Goal: Obtain resource: Download file/media

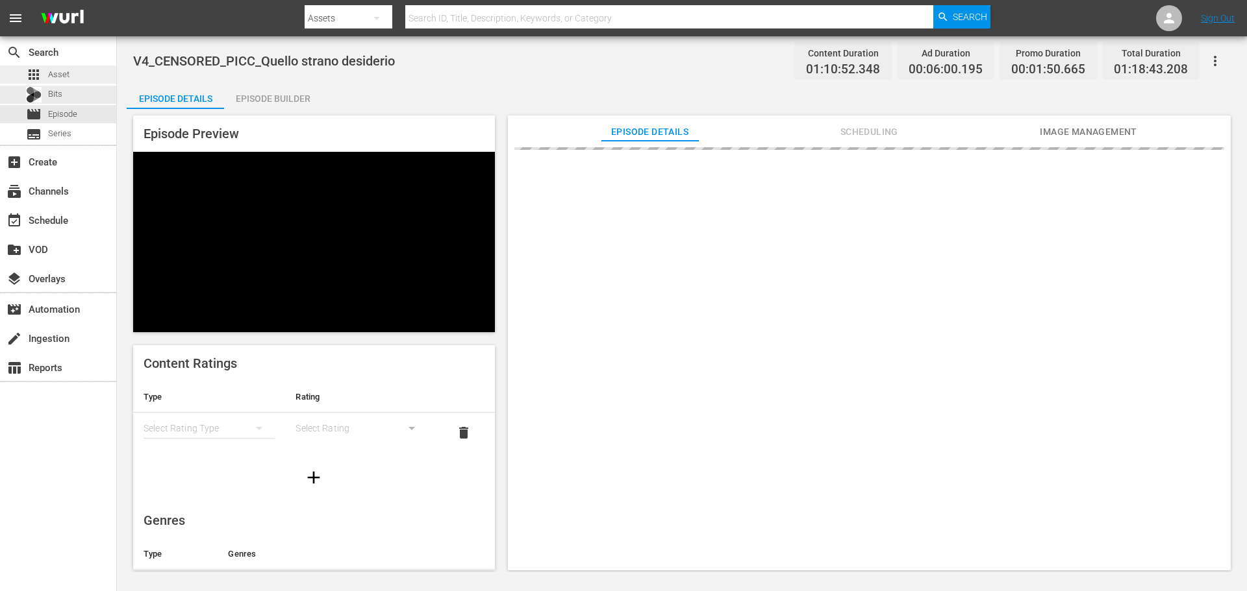
click at [86, 68] on div "apps Asset" at bounding box center [58, 75] width 116 height 18
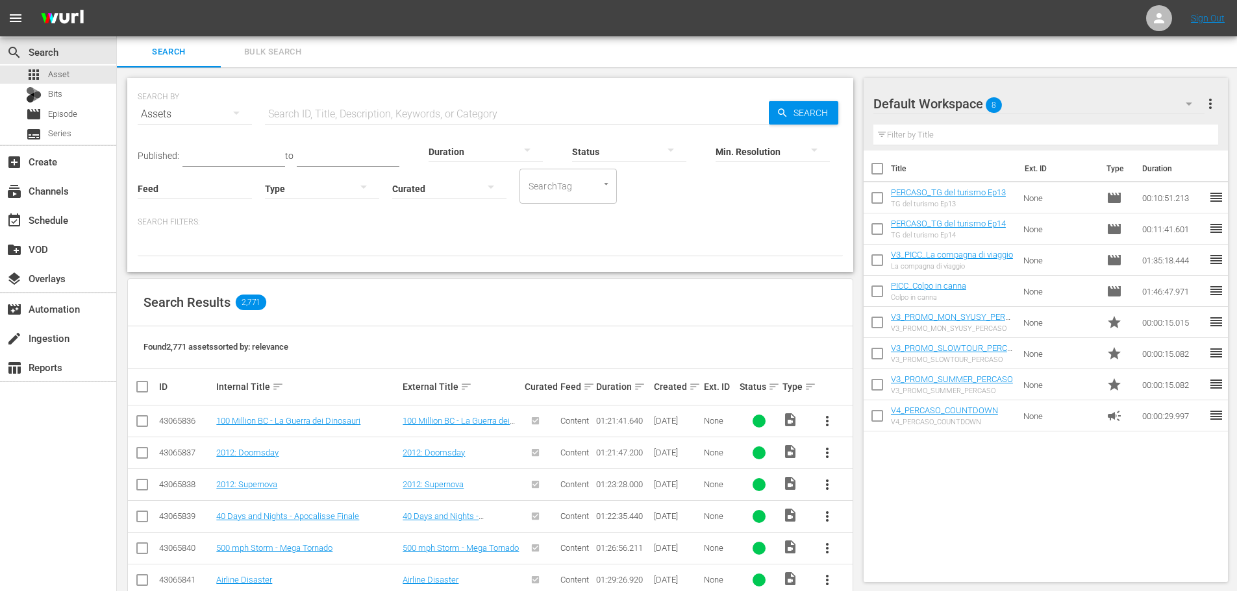
click at [306, 112] on input "text" at bounding box center [517, 114] width 504 height 31
type input "cornuto"
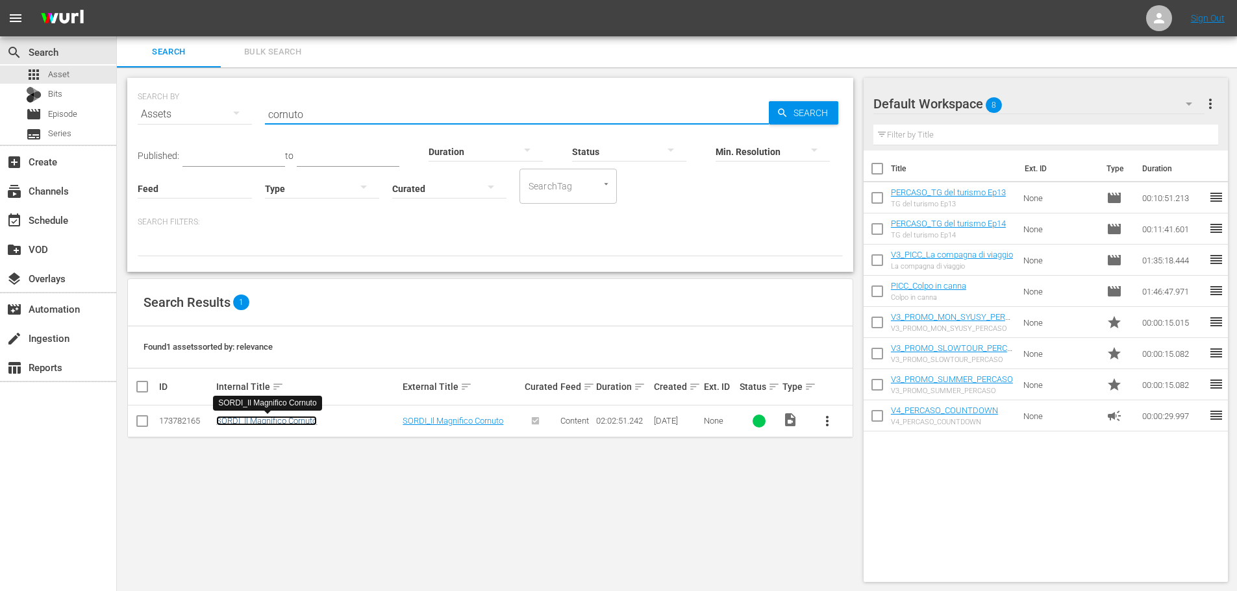
click at [290, 423] on link "SORDI_Il Magnifico Cornuto" at bounding box center [266, 421] width 101 height 10
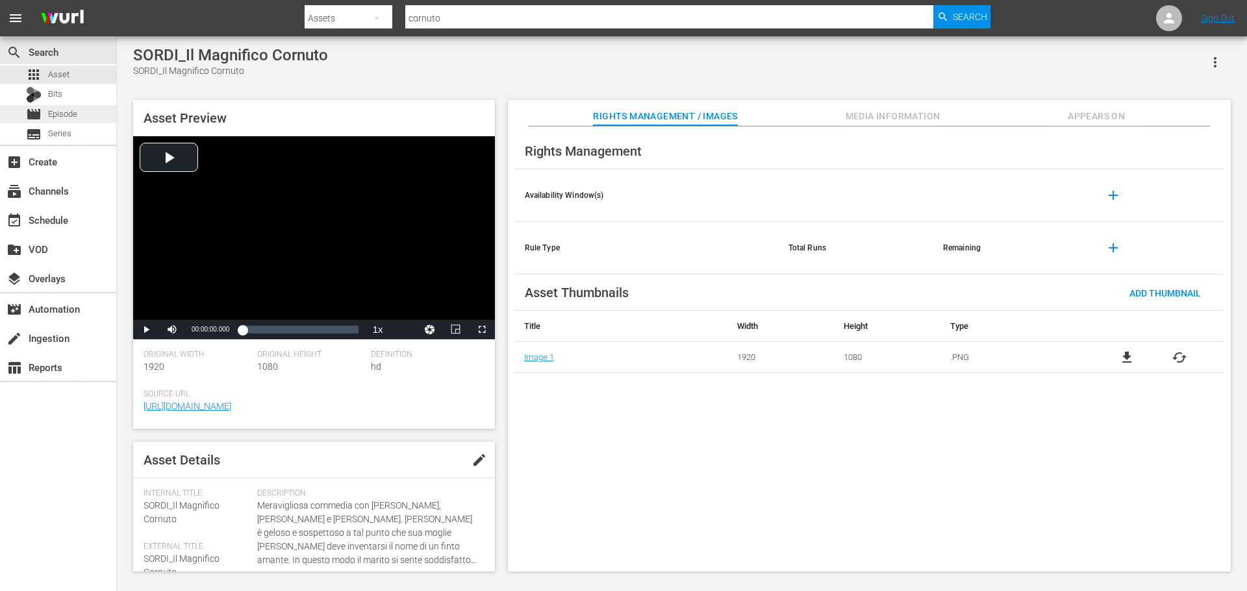
click at [88, 110] on div "movie Episode" at bounding box center [58, 114] width 116 height 18
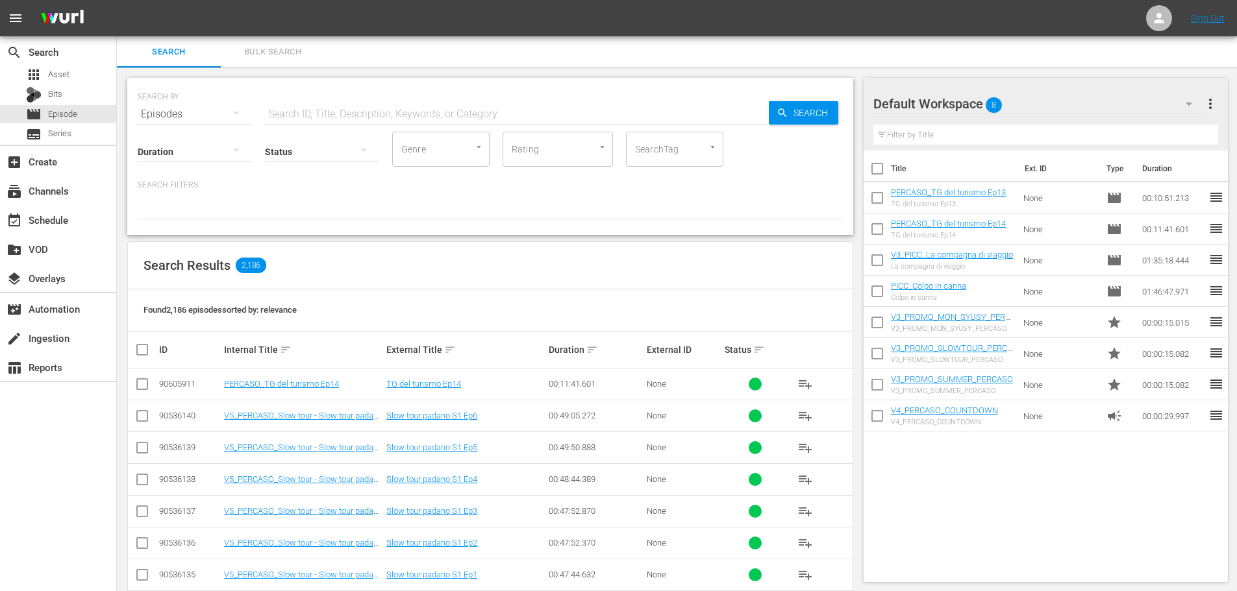
click at [366, 106] on input "text" at bounding box center [517, 114] width 504 height 31
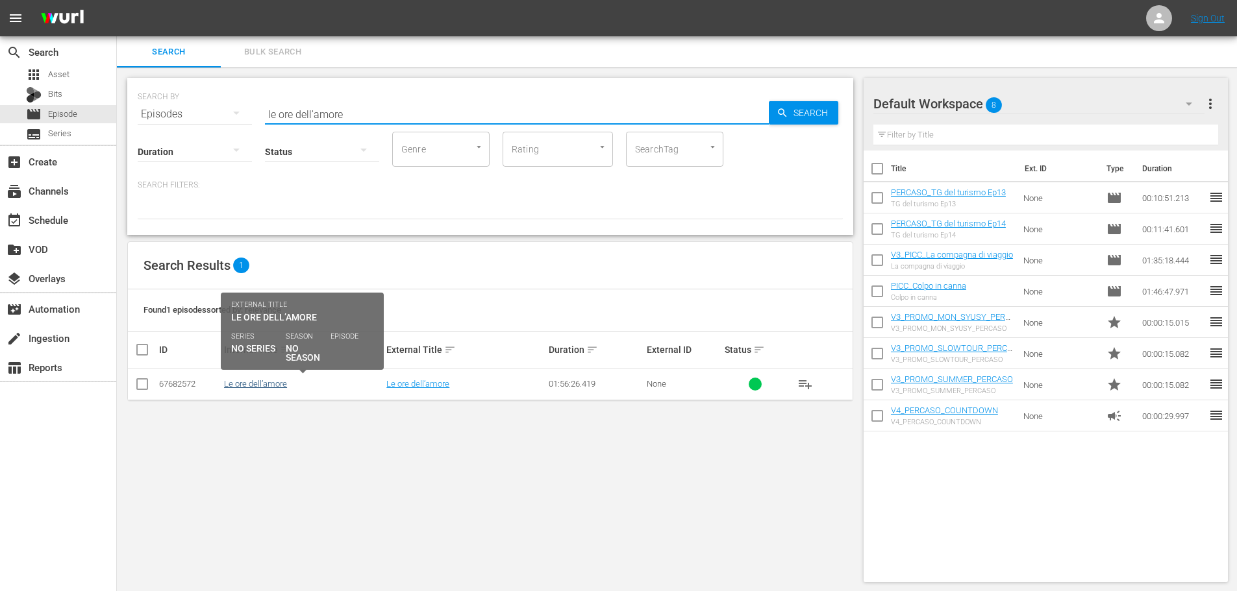
type input "le ore dell'amore"
click at [274, 389] on link "Le ore dell’amore" at bounding box center [255, 384] width 63 height 10
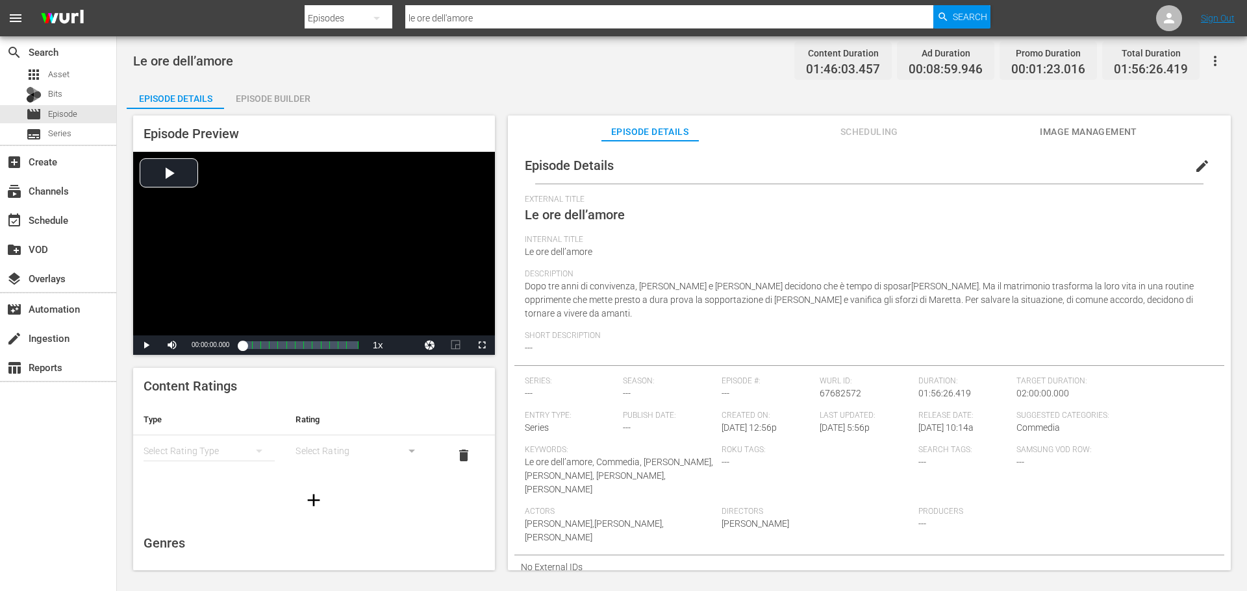
click at [1060, 132] on span "Image Management" at bounding box center [1088, 132] width 97 height 16
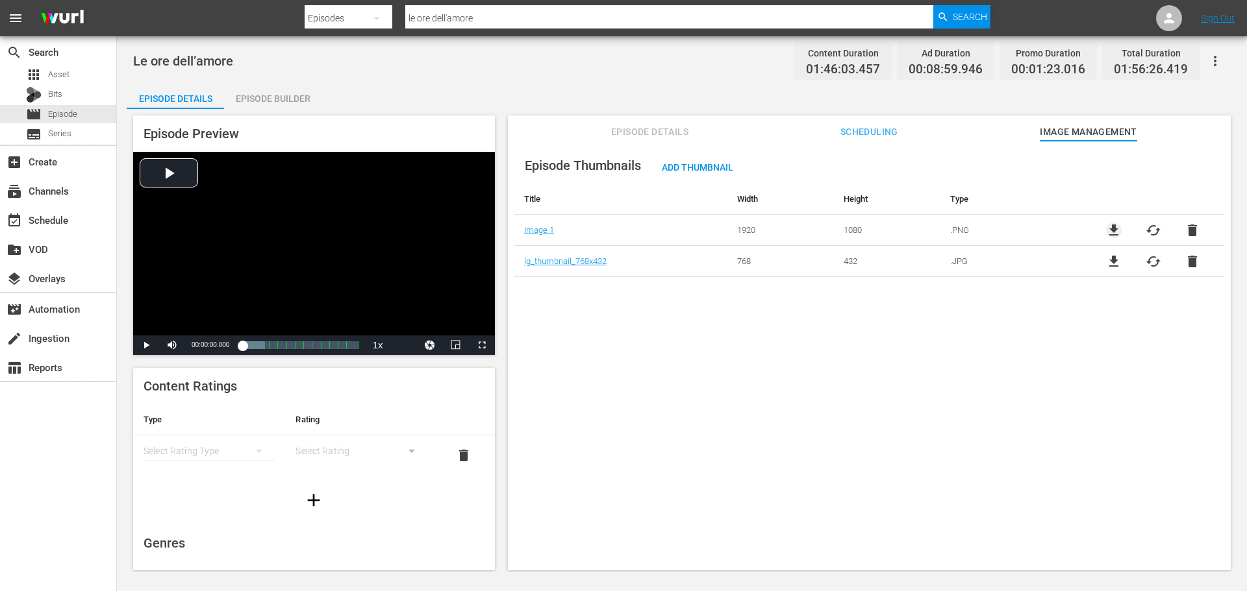
click at [1111, 225] on span "file_download" at bounding box center [1114, 231] width 16 height 16
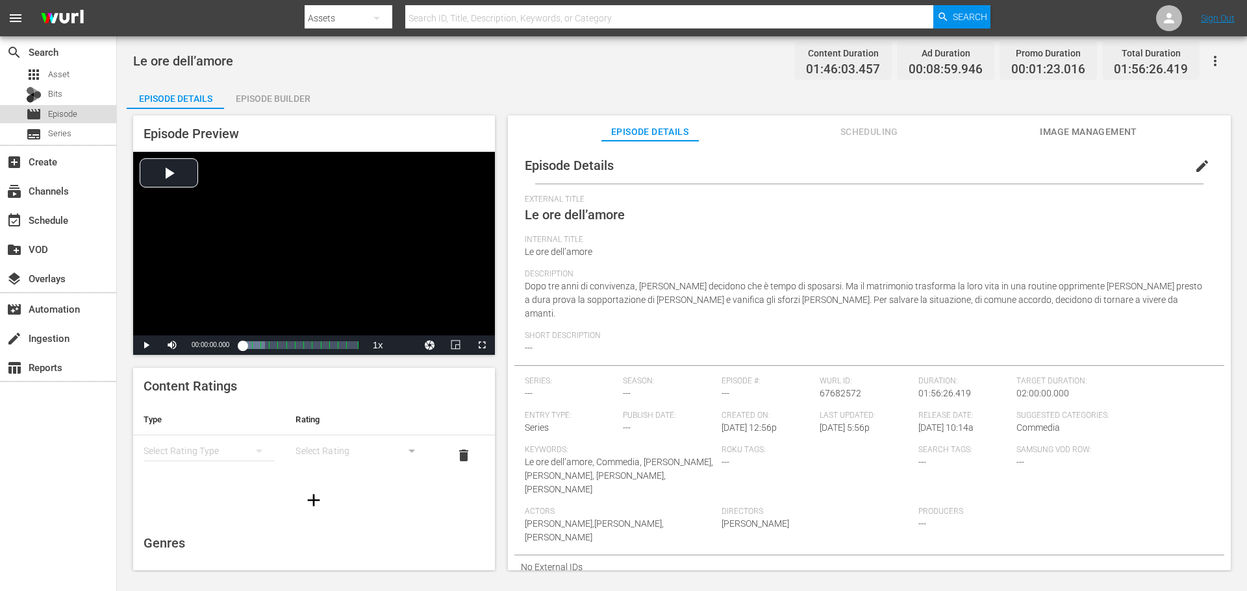
click at [103, 114] on div "movie Episode" at bounding box center [58, 114] width 116 height 18
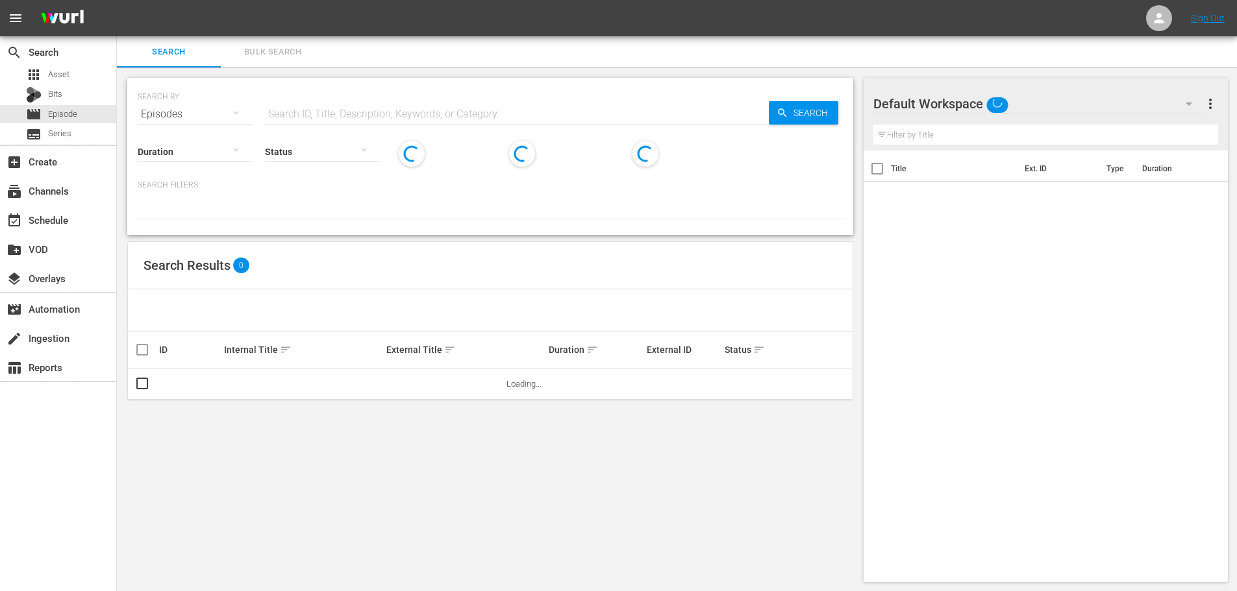
click at [294, 102] on input "text" at bounding box center [517, 114] width 504 height 31
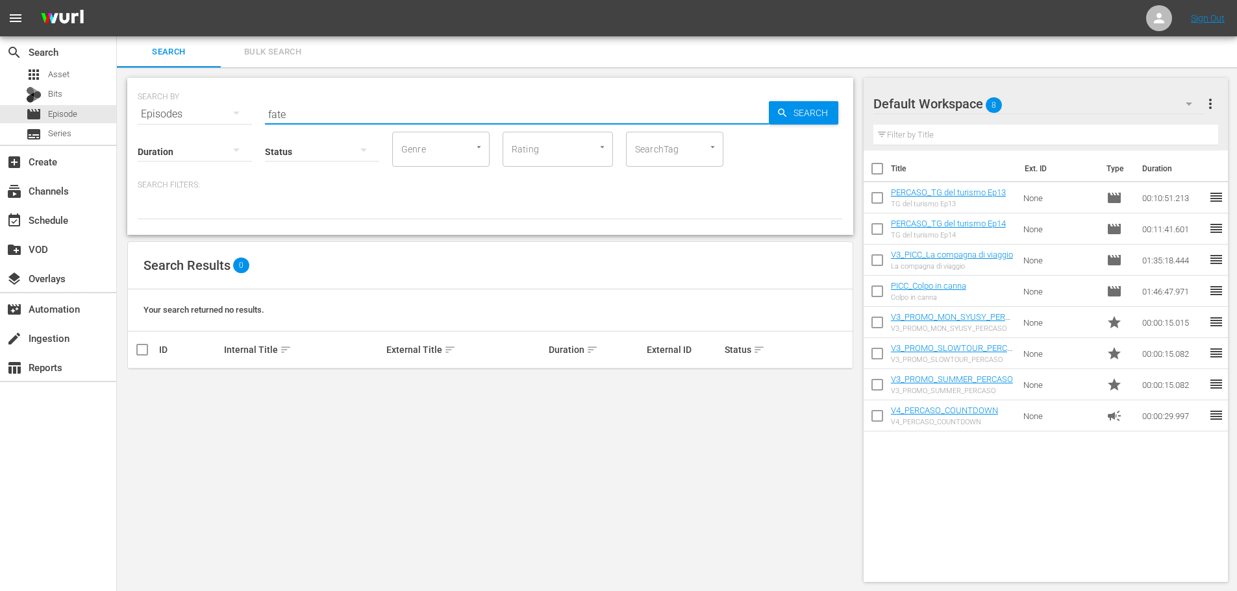
drag, startPoint x: 375, startPoint y: 99, endPoint x: 260, endPoint y: 108, distance: 115.3
click at [253, 106] on div "SEARCH BY Search By Episodes Search ID, Title, Description, Keywords, or Catego…" at bounding box center [490, 106] width 705 height 47
type input "b"
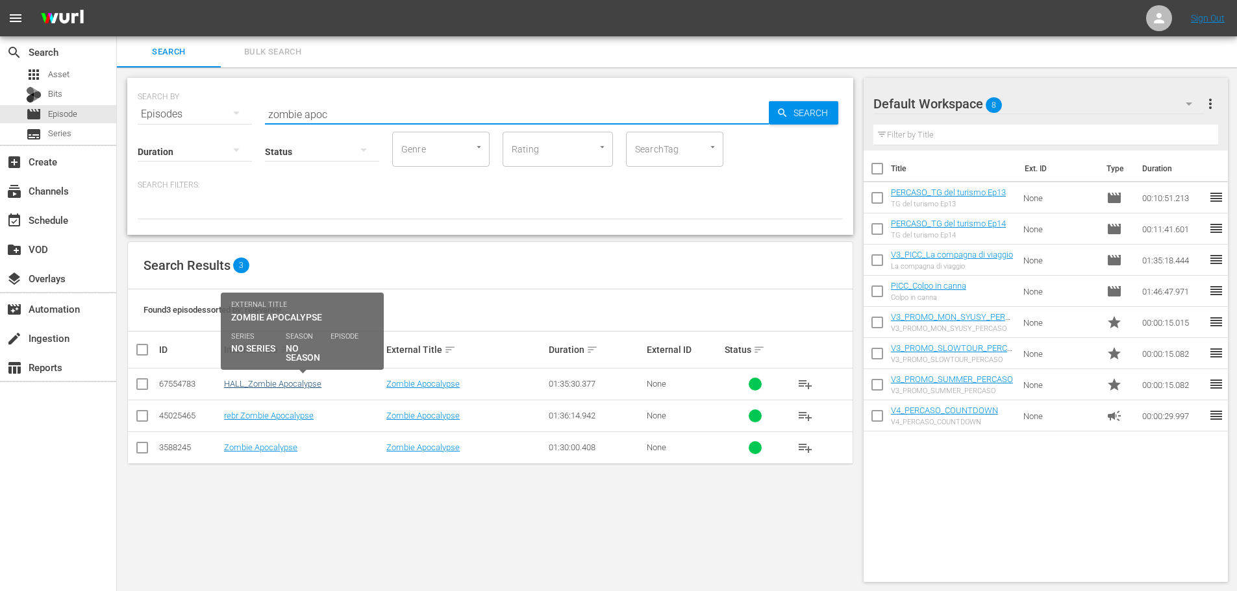
type input "zombie apoc"
click at [311, 380] on link "HALL_Zombie Apocalypse" at bounding box center [272, 384] width 97 height 10
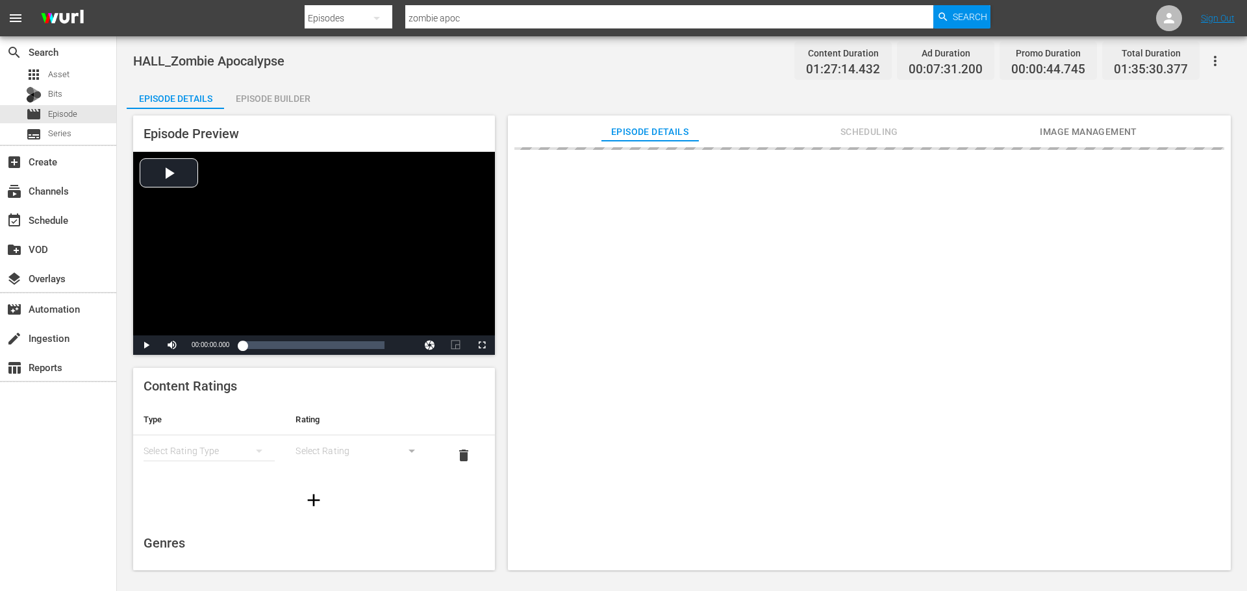
click at [1058, 134] on span "Image Management" at bounding box center [1088, 132] width 97 height 16
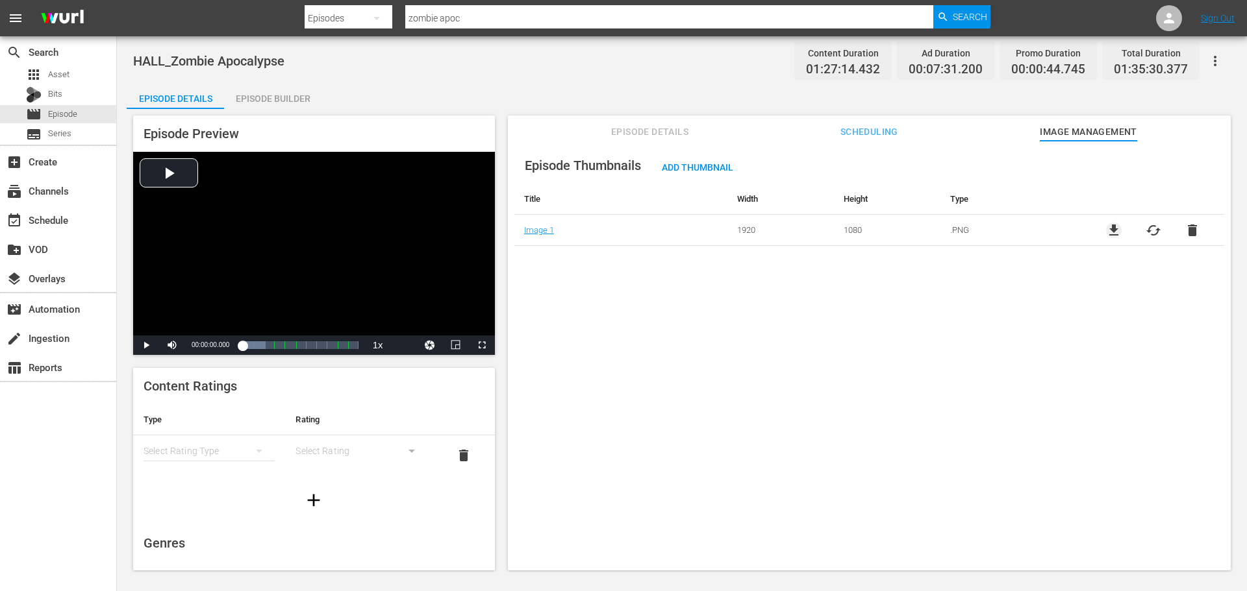
click at [1106, 227] on span "file_download" at bounding box center [1114, 231] width 16 height 16
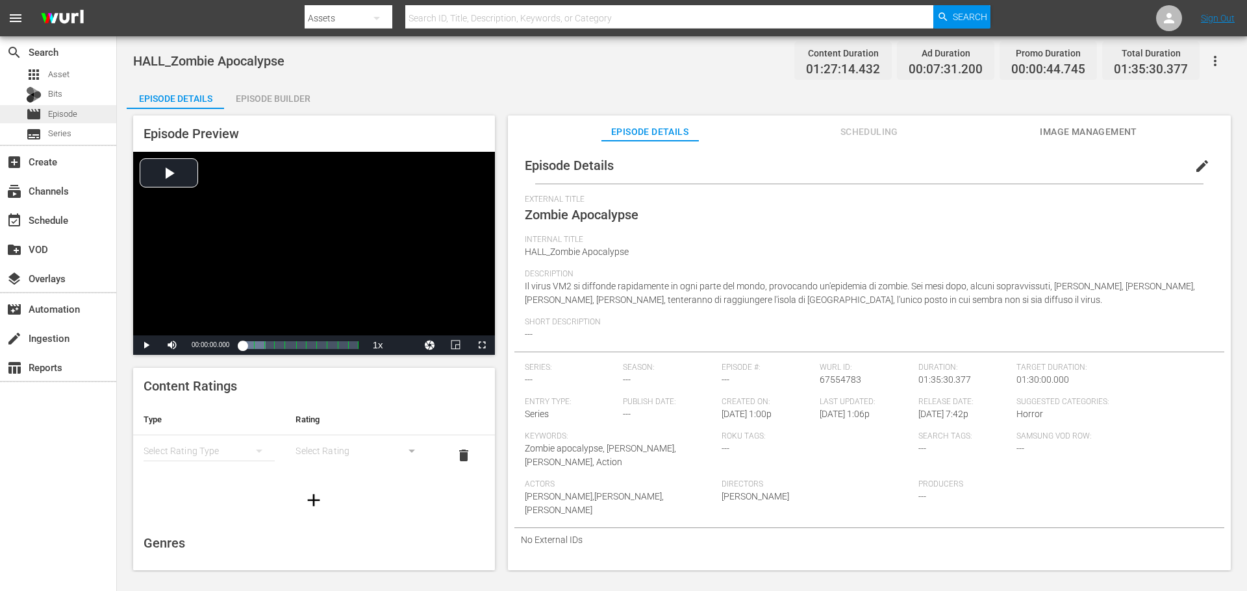
click at [78, 108] on div "movie Episode" at bounding box center [58, 114] width 116 height 18
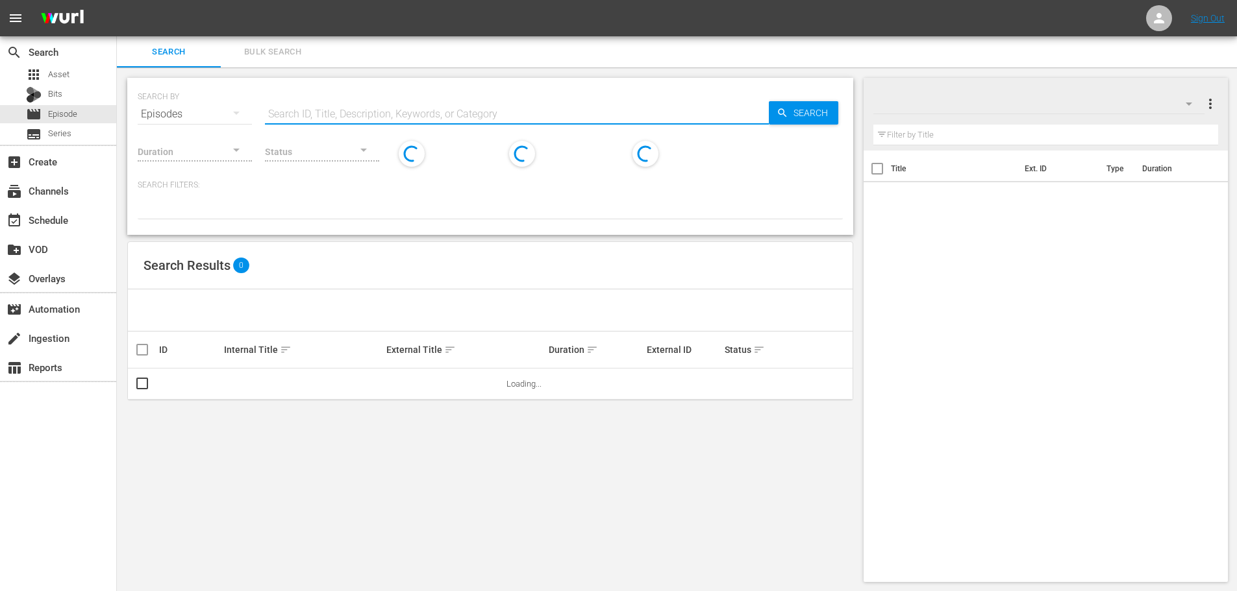
click at [301, 112] on input "text" at bounding box center [517, 114] width 504 height 31
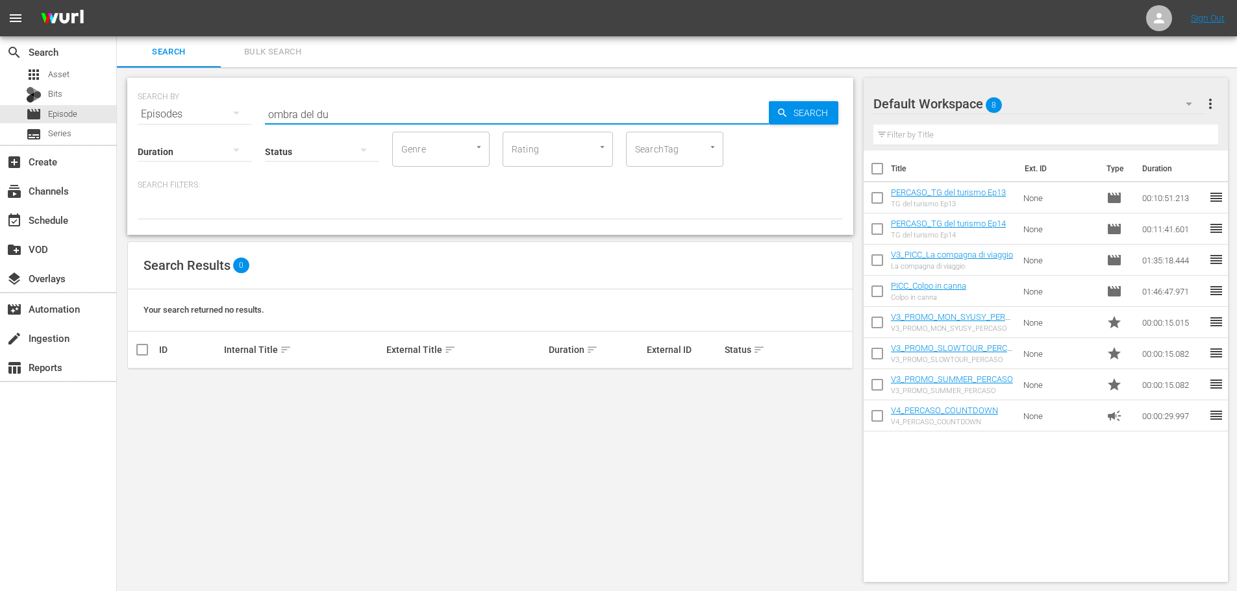
drag, startPoint x: 329, startPoint y: 114, endPoint x: 200, endPoint y: 133, distance: 130.0
click at [200, 133] on div "SEARCH BY Search By Episodes Search ID, Title, Description, Keywords, or Catego…" at bounding box center [490, 156] width 726 height 157
drag, startPoint x: 320, startPoint y: 108, endPoint x: 183, endPoint y: 122, distance: 137.7
click at [183, 122] on div "SEARCH BY Search By Episodes Search ID, Title, Description, Keywords, or Catego…" at bounding box center [490, 156] width 726 height 157
drag, startPoint x: 309, startPoint y: 111, endPoint x: 221, endPoint y: 129, distance: 90.0
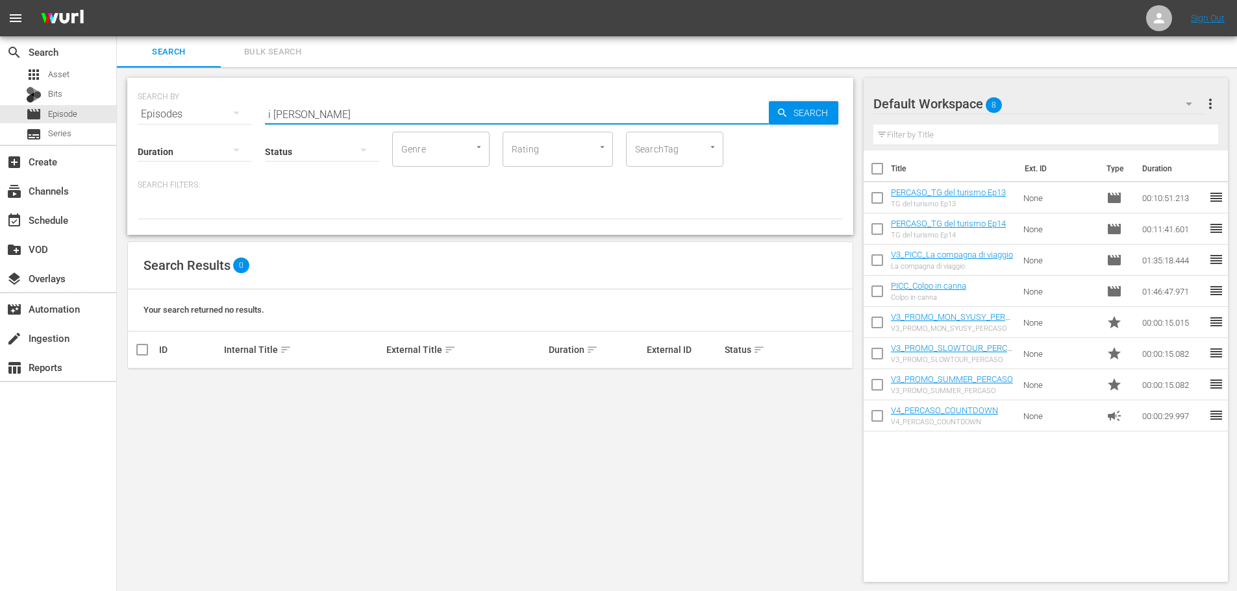
click at [221, 129] on div "SEARCH BY Search By Episodes Search ID, Title, Description, Keywords, or Catego…" at bounding box center [490, 156] width 726 height 157
drag, startPoint x: 347, startPoint y: 109, endPoint x: 248, endPoint y: 147, distance: 105.6
click at [248, 147] on div "SEARCH BY Search By Episodes Search ID, Title, Description, Keywords, or Catego…" at bounding box center [490, 156] width 726 height 157
type input "new y"
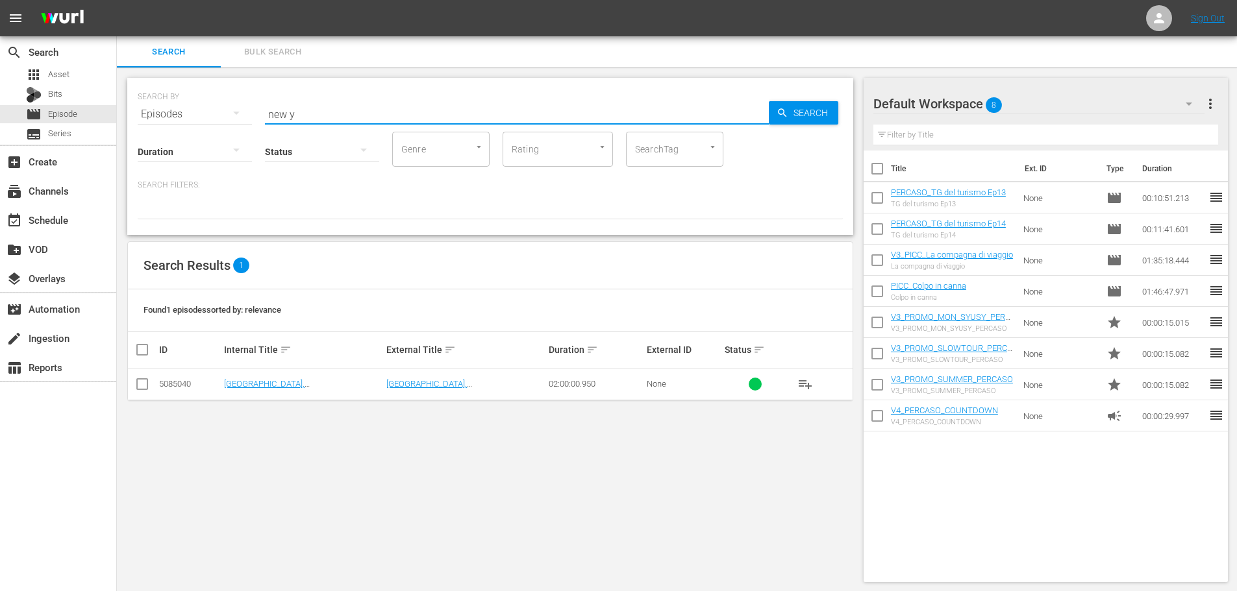
drag, startPoint x: 321, startPoint y: 112, endPoint x: 171, endPoint y: 128, distance: 150.1
click at [171, 128] on div "SEARCH BY Search By Episodes Search ID, Title, Description, Keywords, or Catego…" at bounding box center [490, 156] width 726 height 157
